Goal: Task Accomplishment & Management: Complete application form

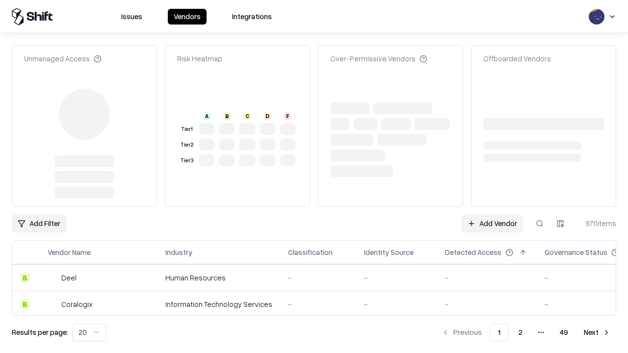
click at [492, 215] on link "Add Vendor" at bounding box center [491, 224] width 61 height 18
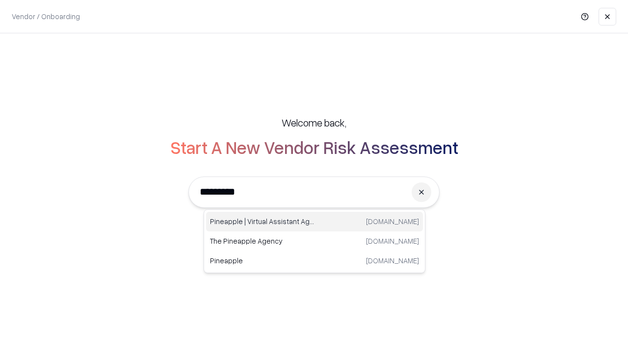
click at [314, 222] on div "Pineapple | Virtual Assistant Agency [DOMAIN_NAME]" at bounding box center [314, 222] width 217 height 20
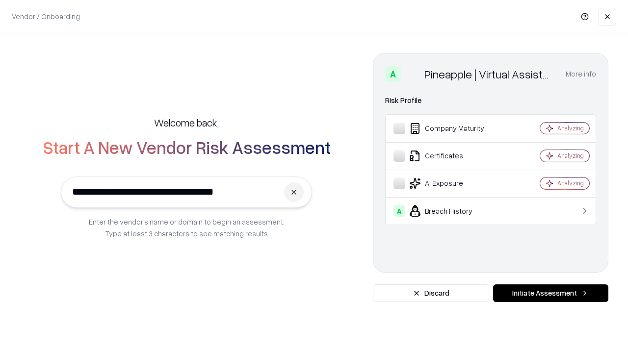
type input "**********"
click at [550, 293] on button "Initiate Assessment" at bounding box center [550, 293] width 115 height 18
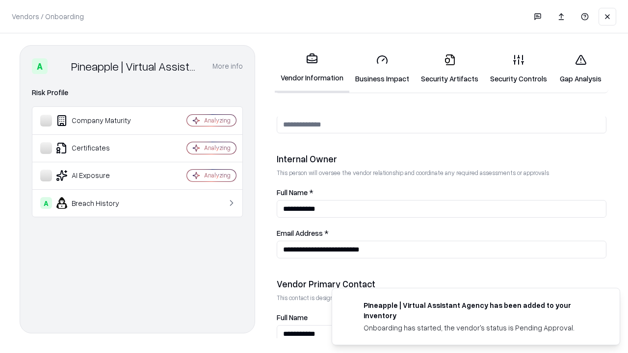
scroll to position [508, 0]
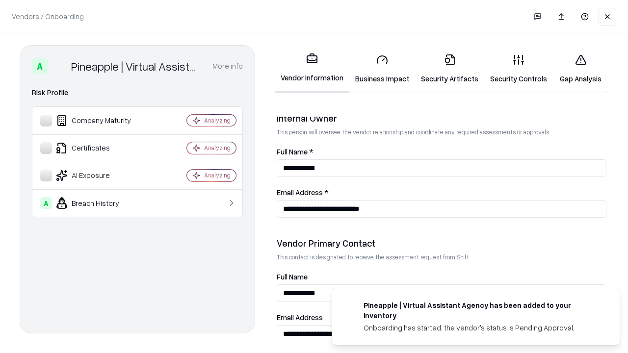
click at [382, 69] on link "Business Impact" at bounding box center [382, 69] width 66 height 46
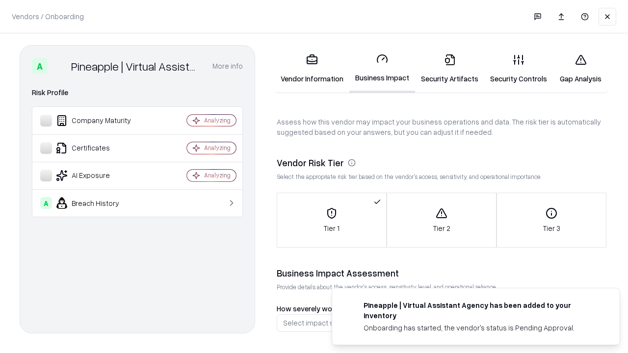
click at [449, 69] on link "Security Artifacts" at bounding box center [449, 69] width 69 height 46
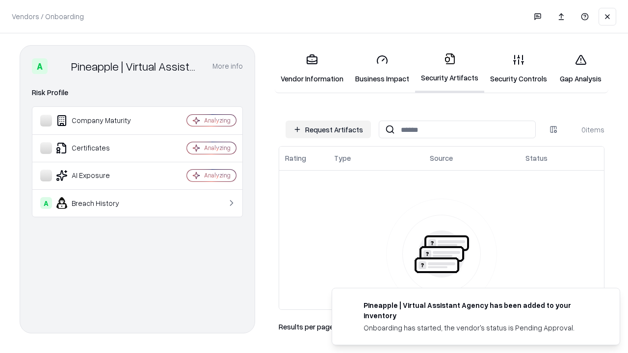
click at [328, 129] on button "Request Artifacts" at bounding box center [327, 130] width 85 height 18
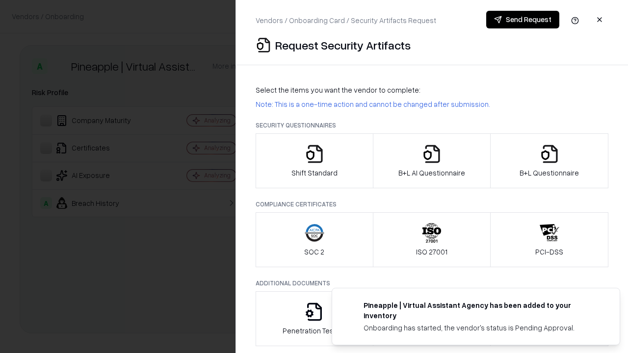
click at [314, 161] on icon "button" at bounding box center [315, 154] width 20 height 20
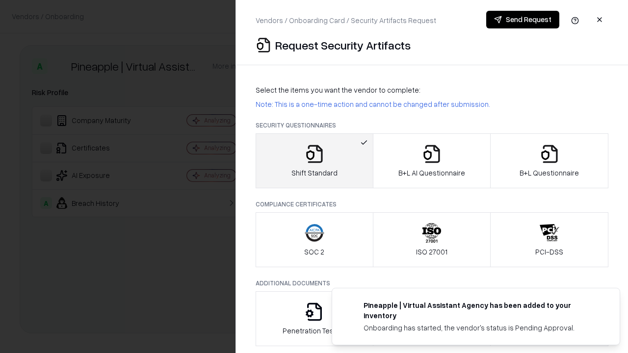
click at [522, 20] on button "Send Request" at bounding box center [522, 20] width 73 height 18
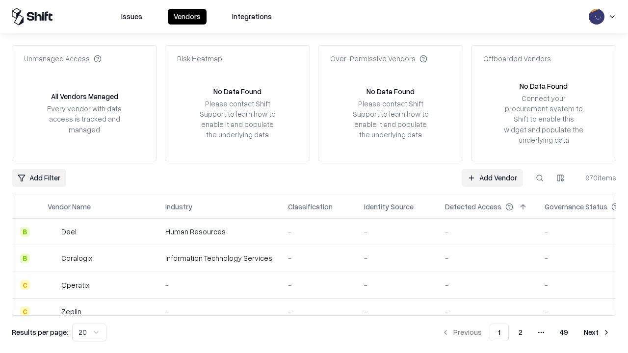
click at [539, 178] on button at bounding box center [540, 178] width 18 height 18
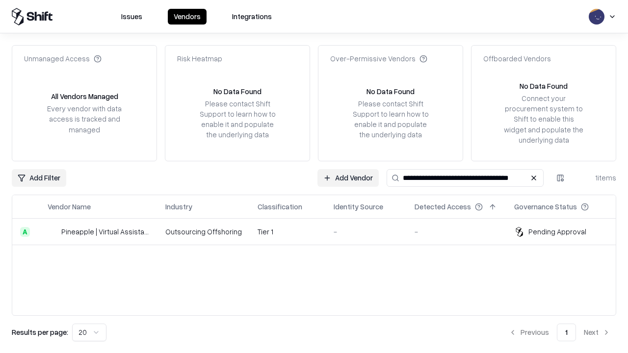
type input "**********"
click at [320, 231] on td "Tier 1" at bounding box center [288, 232] width 76 height 26
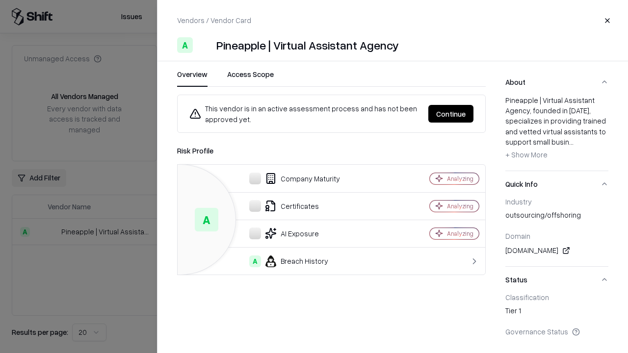
click at [451, 114] on button "Continue" at bounding box center [450, 114] width 45 height 18
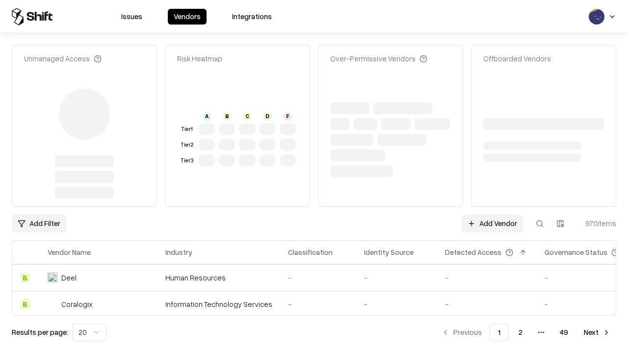
click at [492, 224] on link "Add Vendor" at bounding box center [491, 224] width 61 height 18
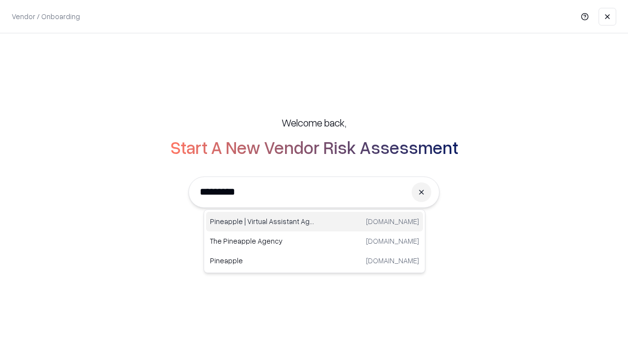
click at [314, 222] on div "Pineapple | Virtual Assistant Agency [DOMAIN_NAME]" at bounding box center [314, 222] width 217 height 20
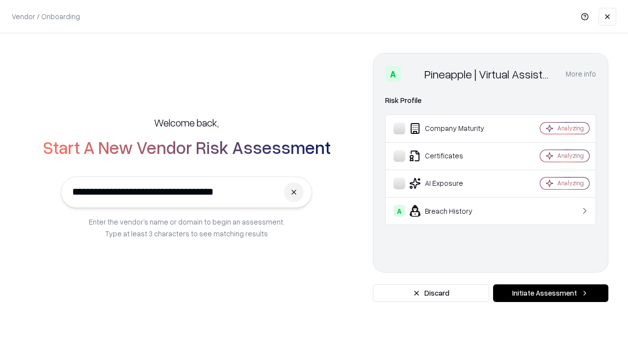
type input "**********"
click at [550, 293] on button "Initiate Assessment" at bounding box center [550, 293] width 115 height 18
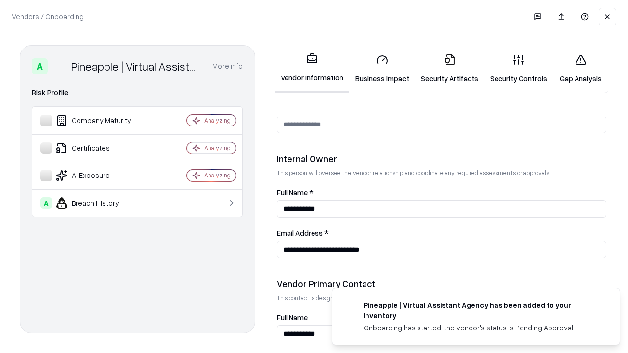
scroll to position [508, 0]
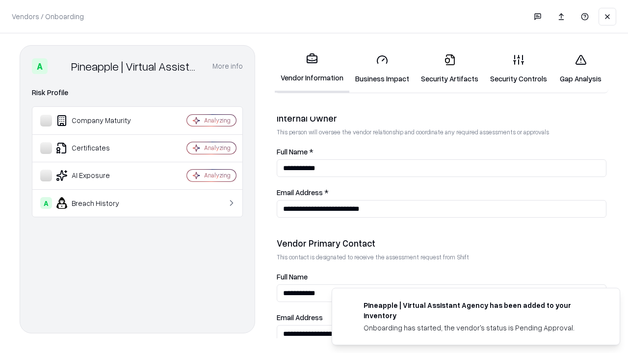
click at [580, 69] on link "Gap Analysis" at bounding box center [580, 69] width 55 height 46
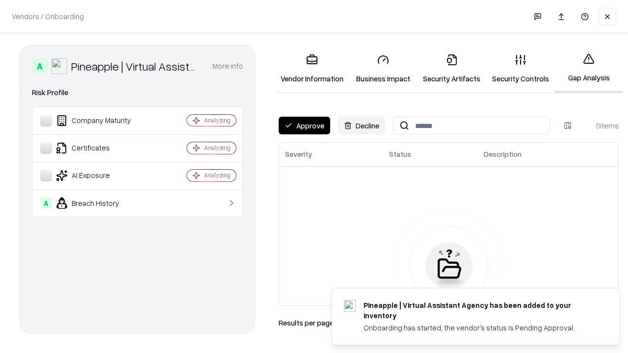
click at [304, 126] on button "Approve" at bounding box center [304, 126] width 51 height 18
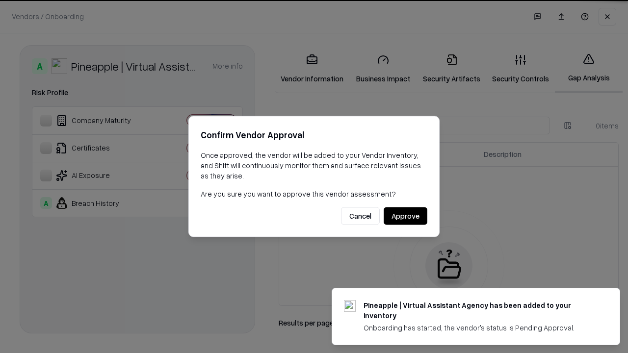
click at [405, 216] on button "Approve" at bounding box center [405, 216] width 44 height 18
